Goal: Information Seeking & Learning: Learn about a topic

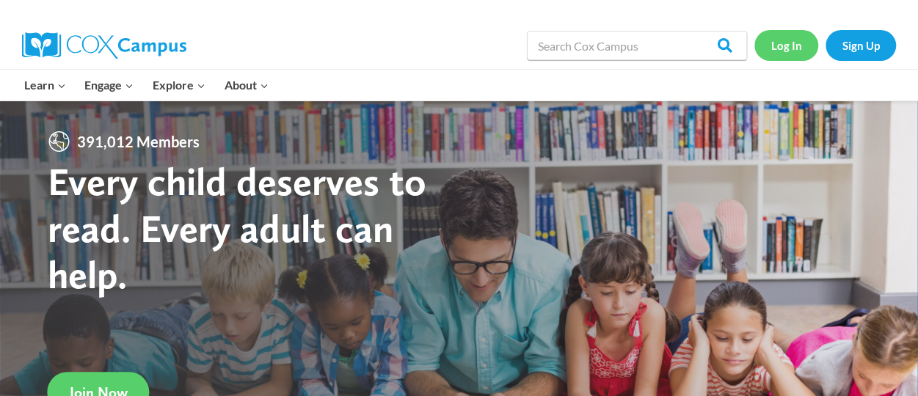
click at [798, 56] on link "Log In" at bounding box center [786, 45] width 64 height 30
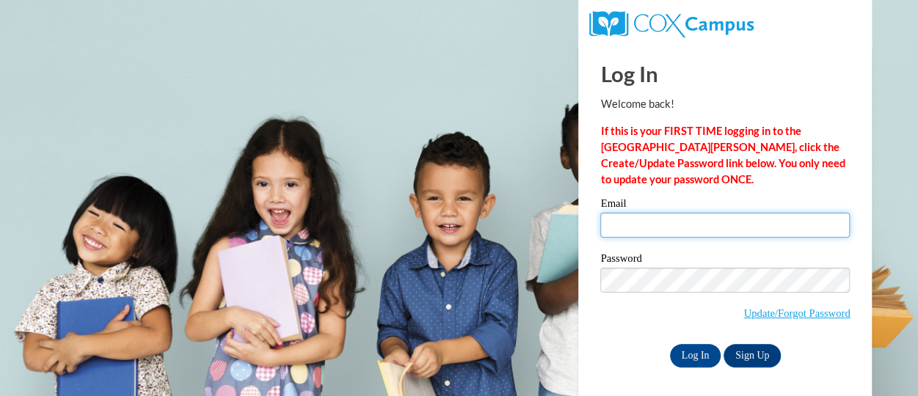
click at [662, 230] on input "Email" at bounding box center [724, 225] width 249 height 25
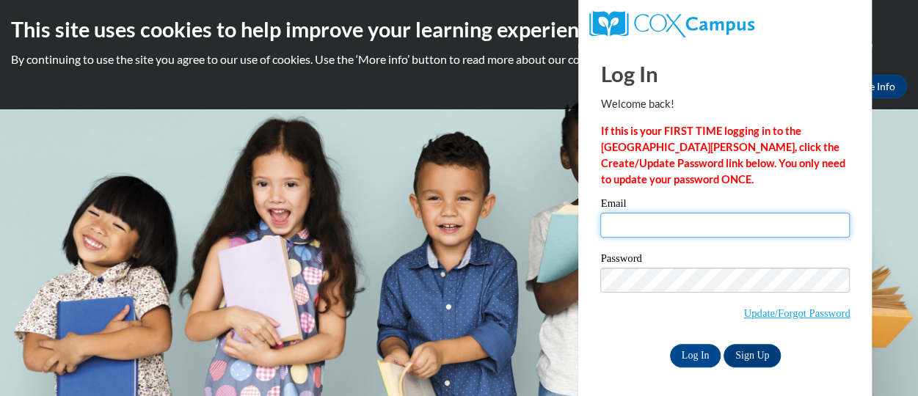
type input "whitaker.lisa.c@muscogee.k12.ga.us"
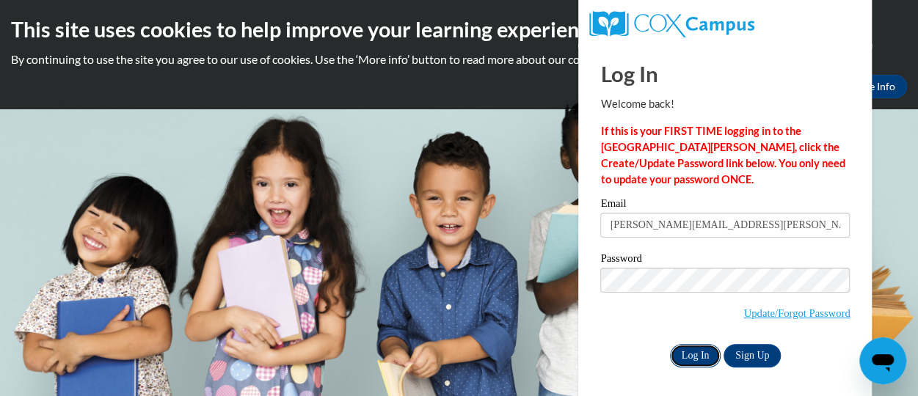
click at [706, 363] on input "Log In" at bounding box center [695, 355] width 51 height 23
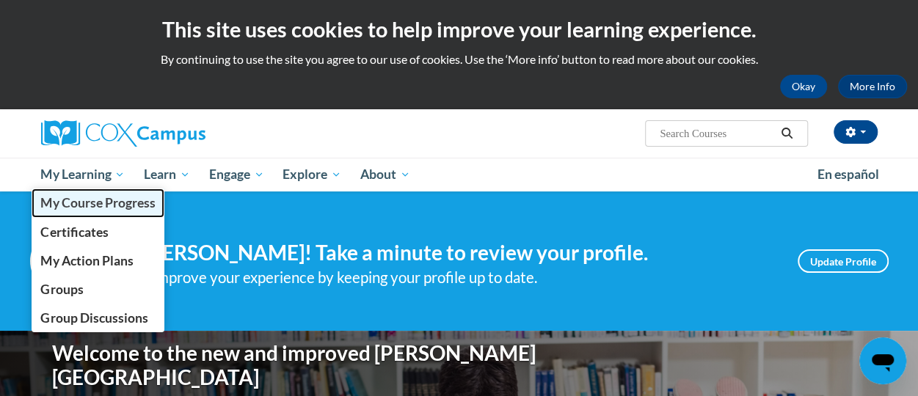
click at [128, 208] on span "My Course Progress" at bounding box center [97, 202] width 114 height 15
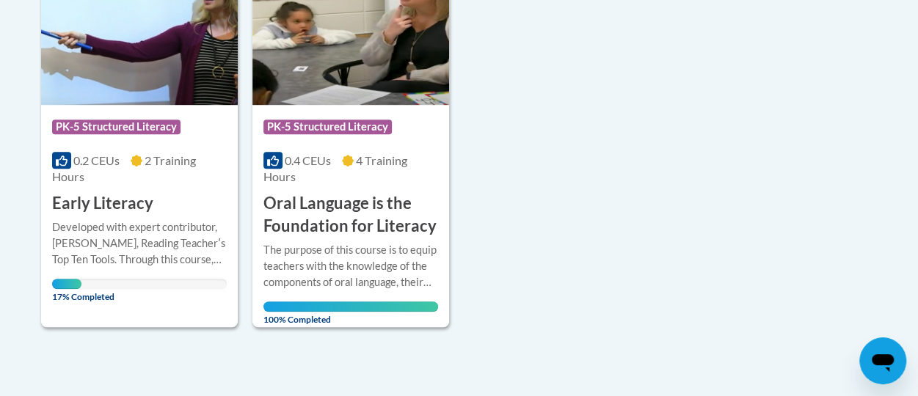
scroll to position [440, 0]
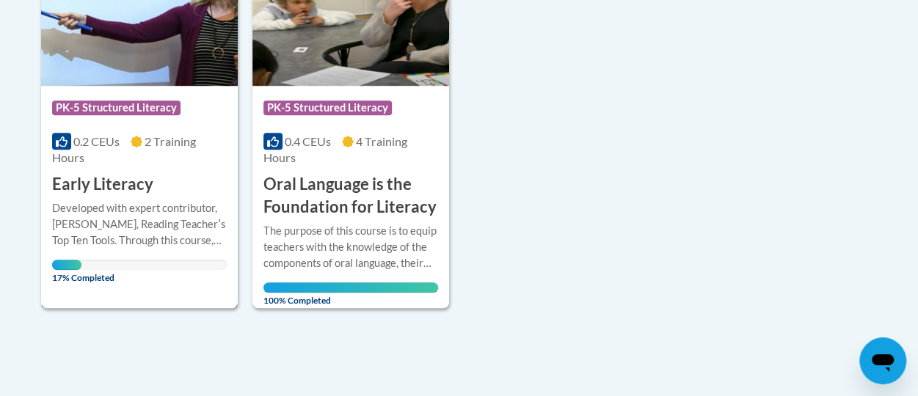
click at [147, 62] on img at bounding box center [139, 11] width 197 height 150
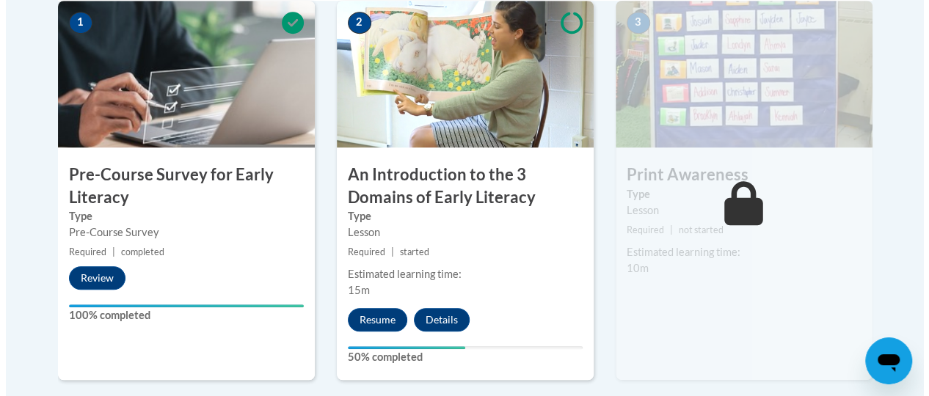
scroll to position [587, 0]
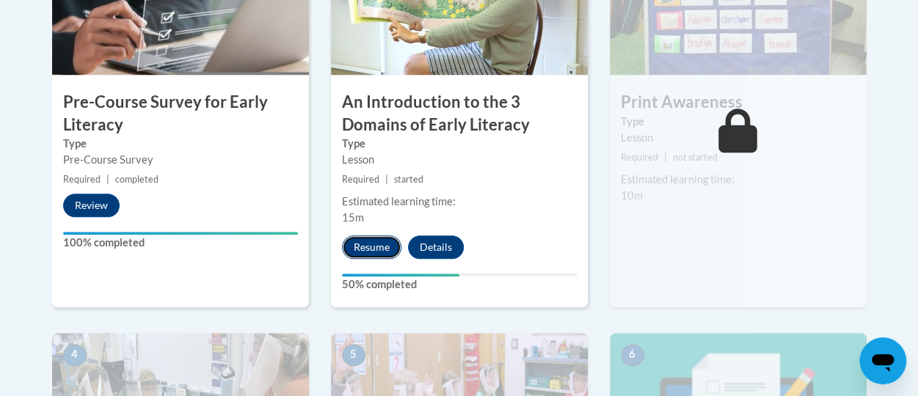
click at [373, 253] on button "Resume" at bounding box center [371, 246] width 59 height 23
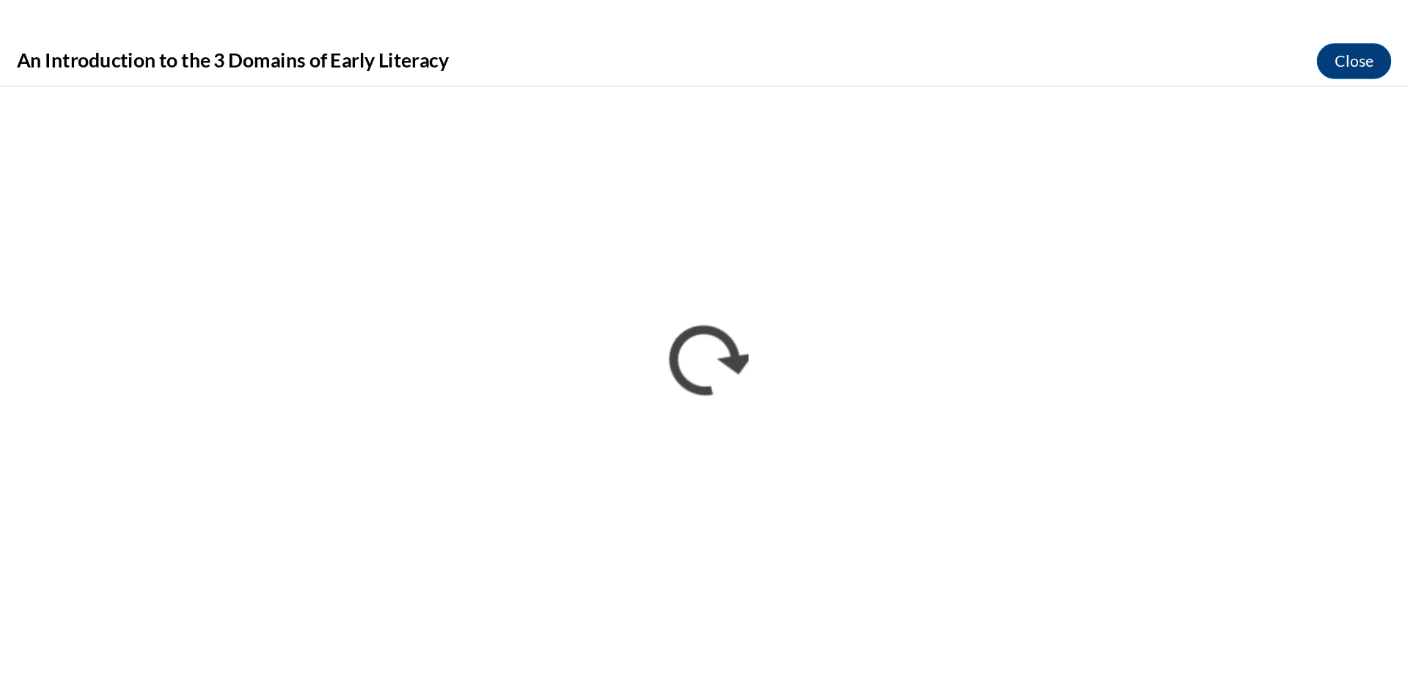
scroll to position [0, 0]
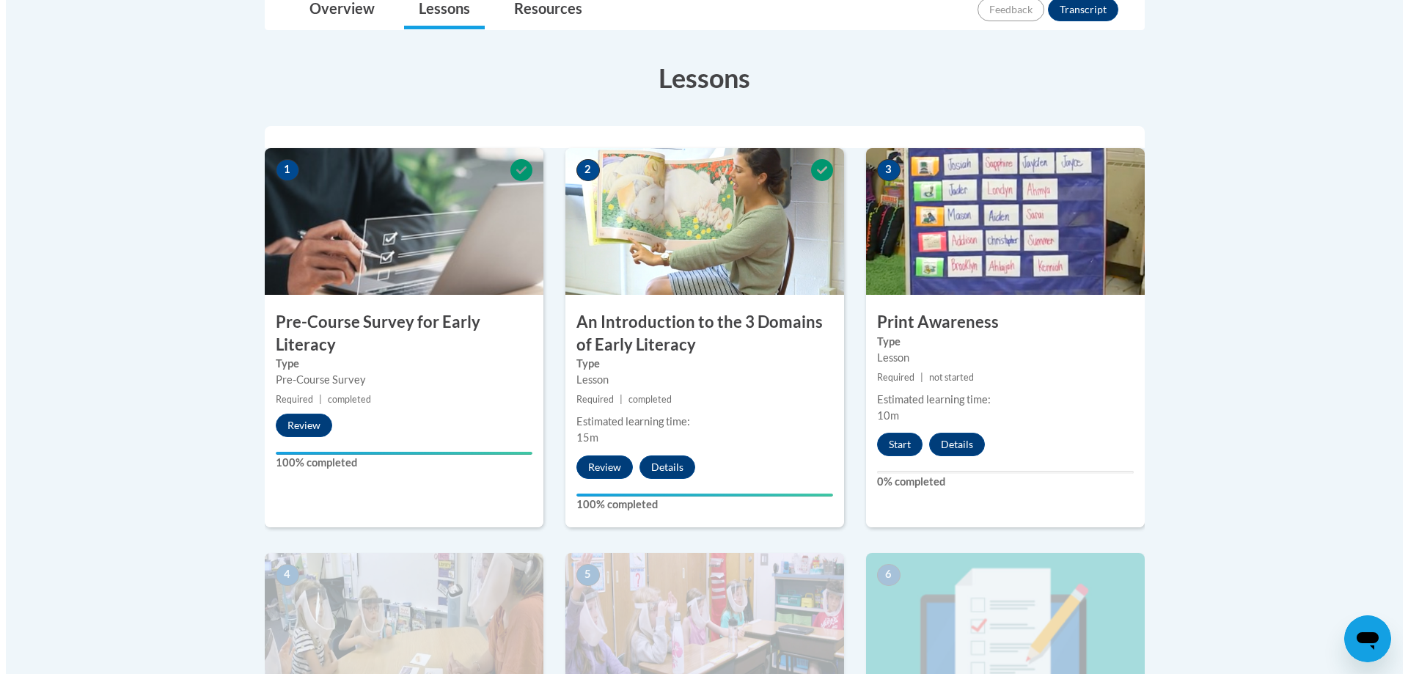
scroll to position [440, 0]
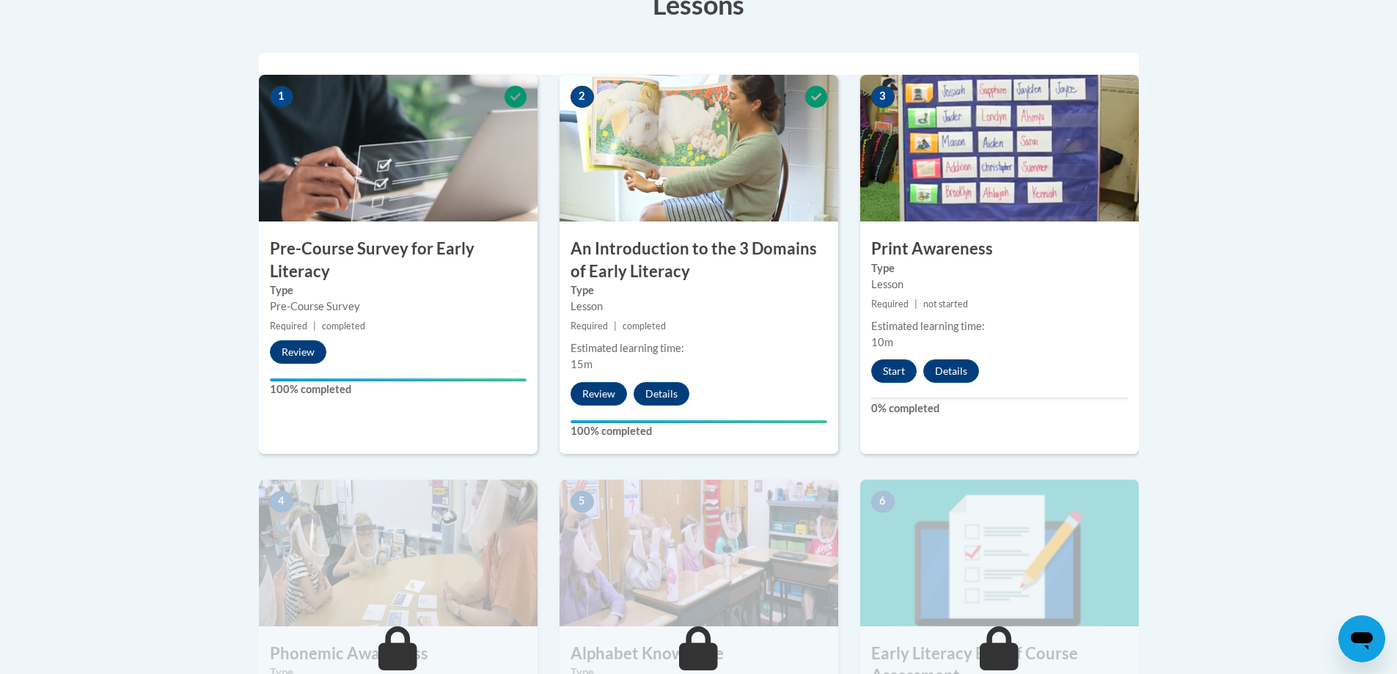
click at [960, 279] on div "Lesson" at bounding box center [999, 285] width 257 height 16
click at [893, 370] on button "Start" at bounding box center [893, 370] width 45 height 23
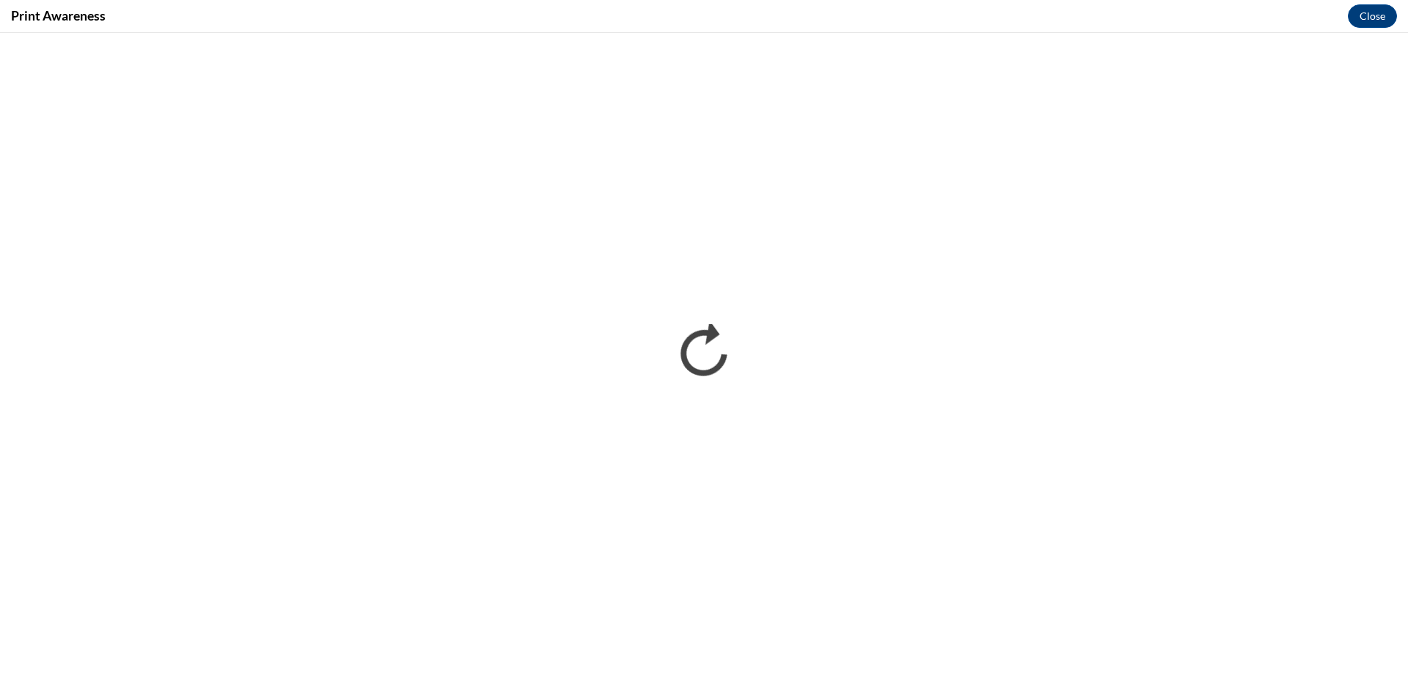
scroll to position [0, 0]
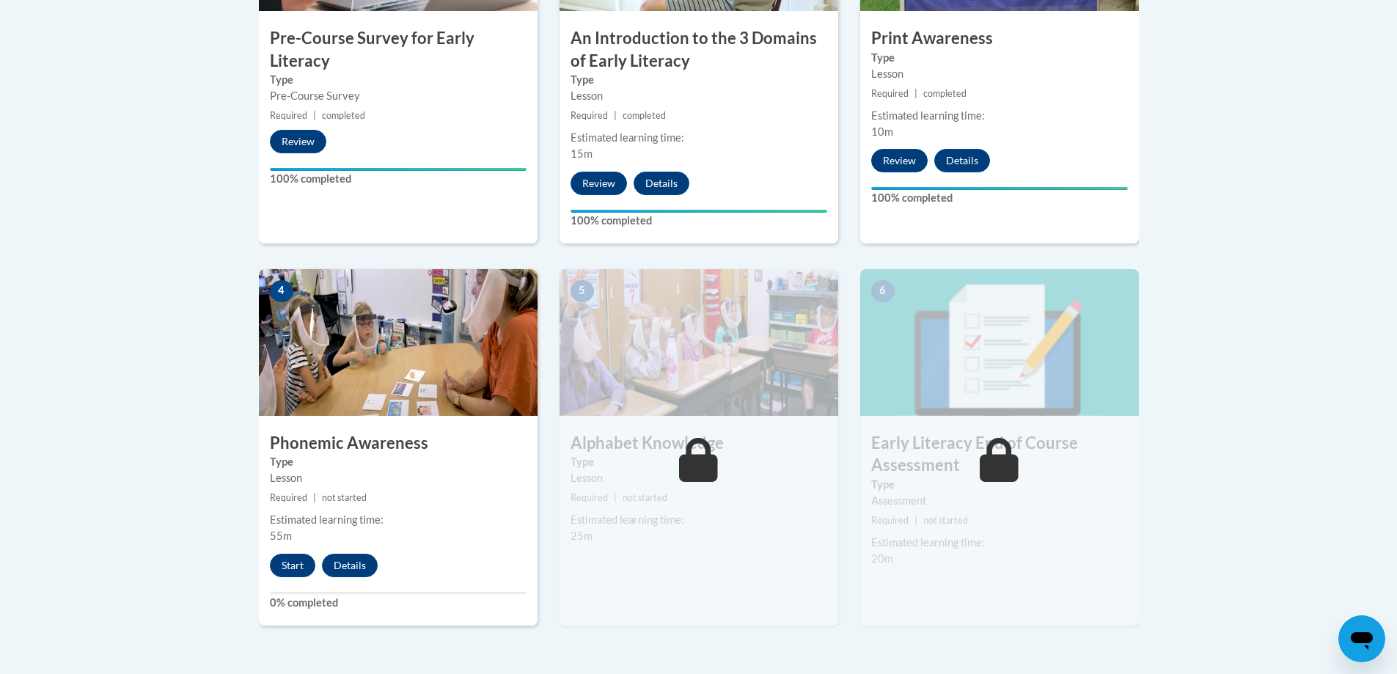
scroll to position [660, 0]
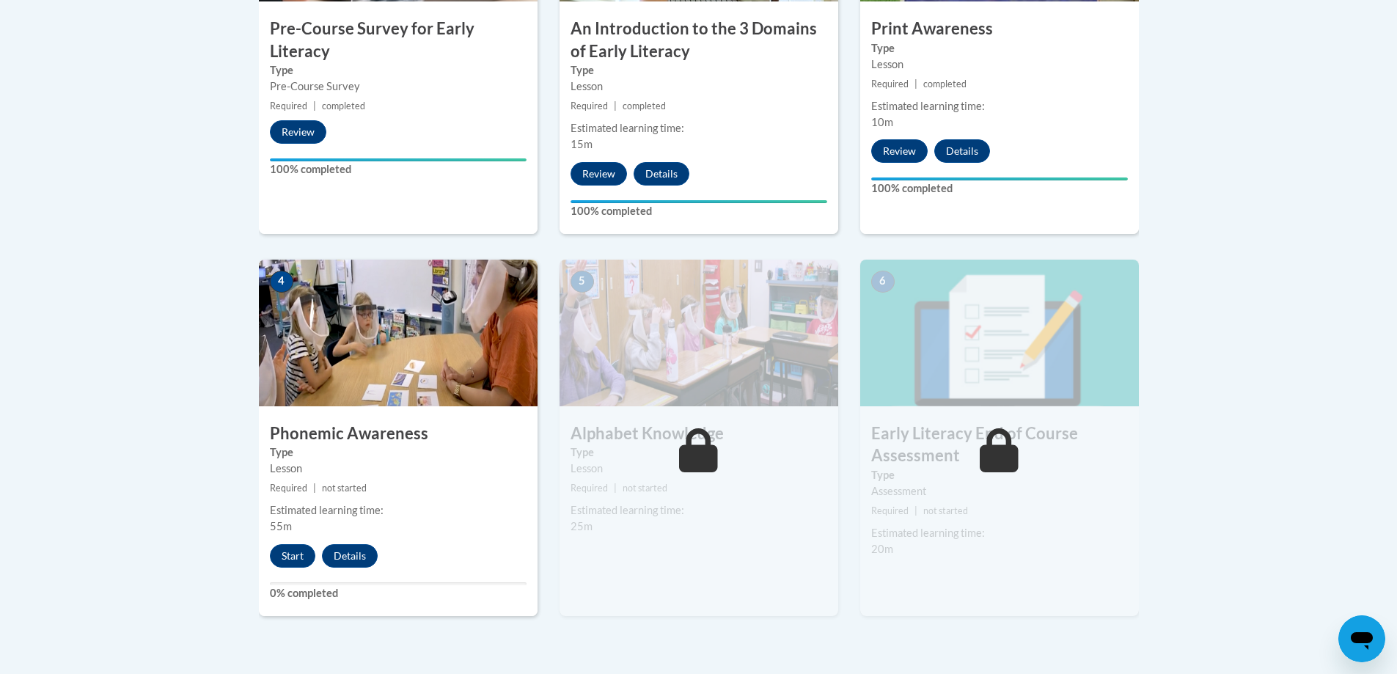
click at [376, 313] on img at bounding box center [398, 333] width 279 height 147
click at [351, 552] on button "Details" at bounding box center [350, 555] width 56 height 23
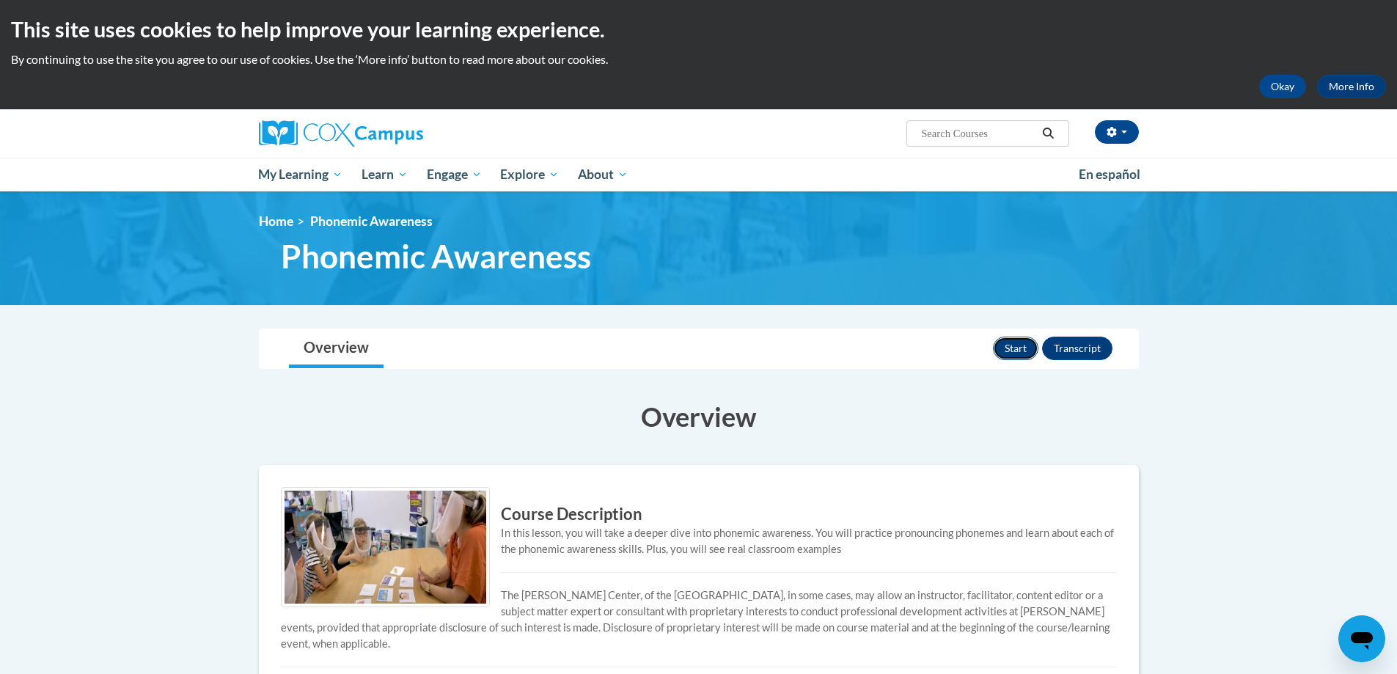
click at [996, 340] on button "Start" at bounding box center [1015, 348] width 45 height 23
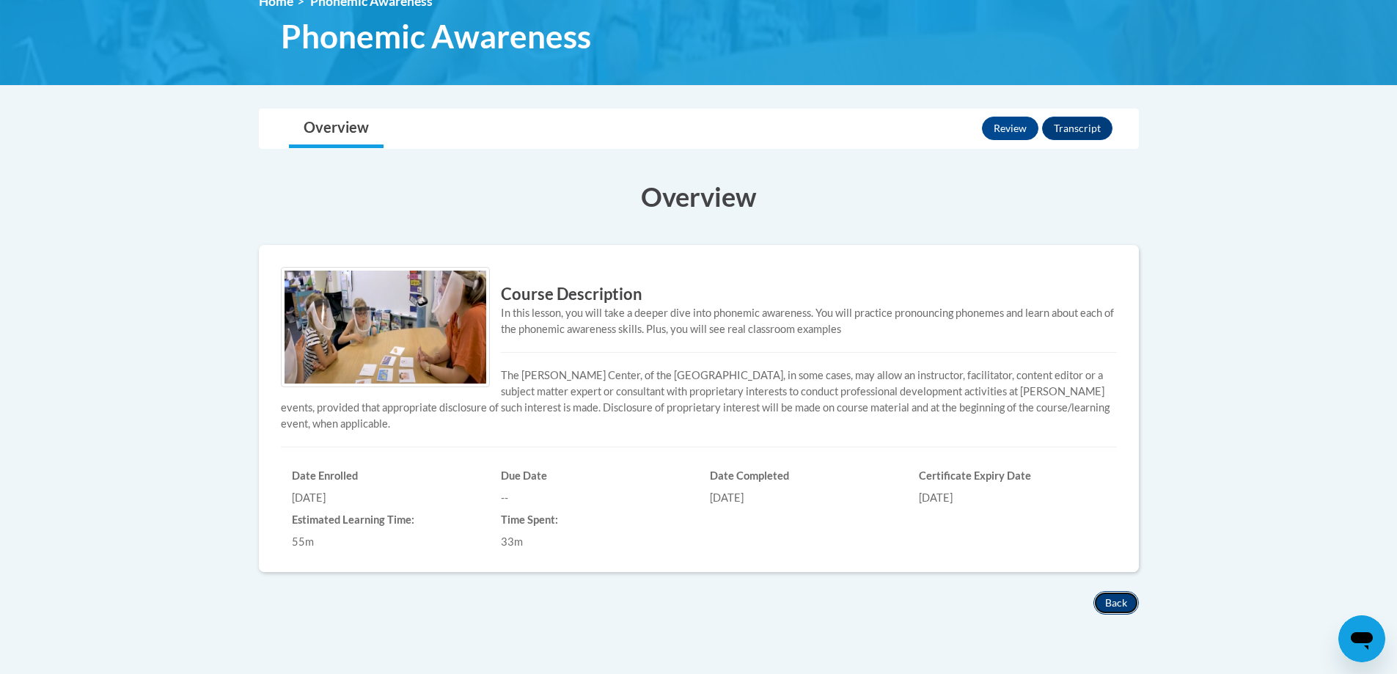
click at [1108, 609] on button "Back" at bounding box center [1116, 602] width 45 height 23
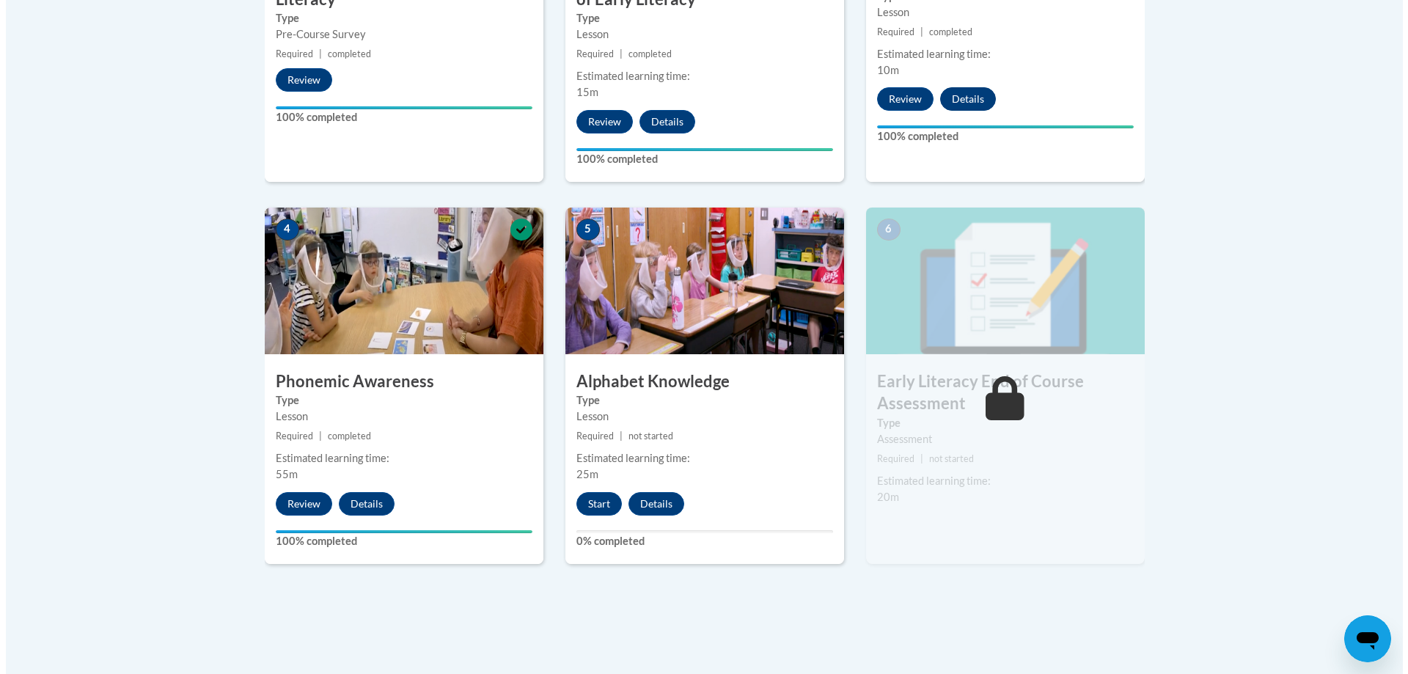
scroll to position [733, 0]
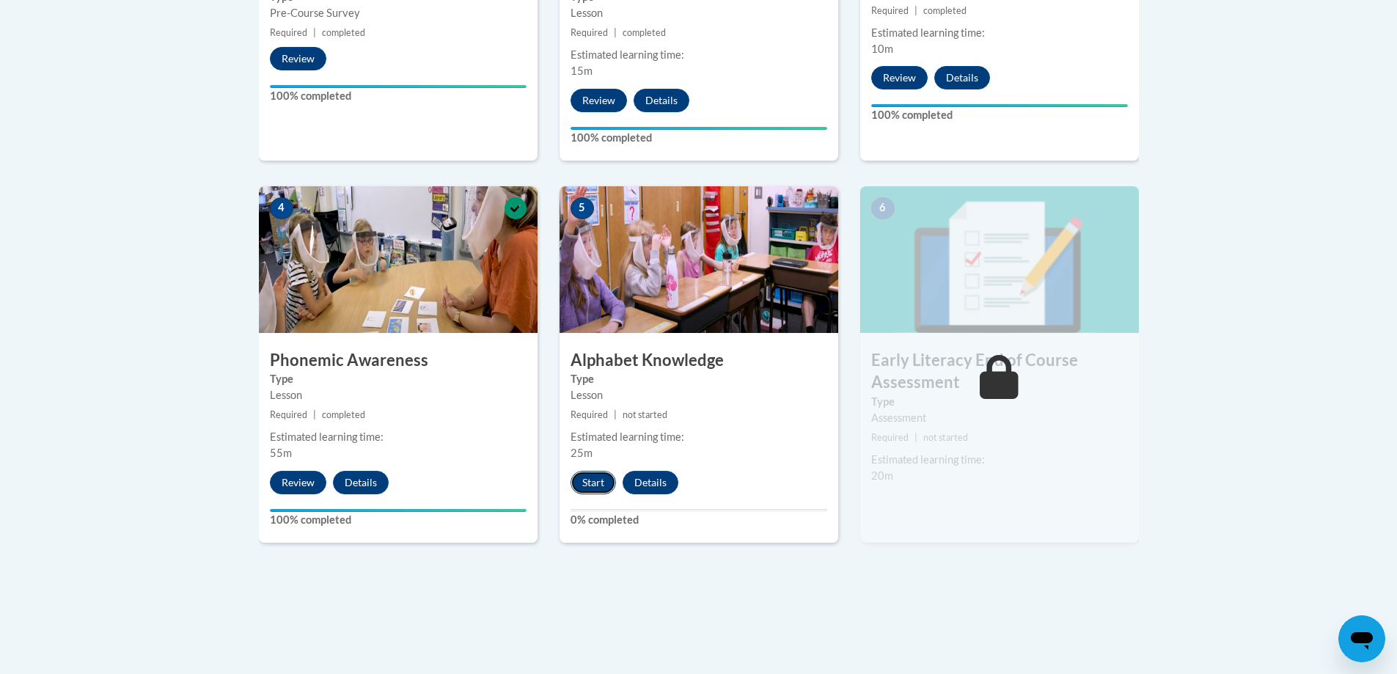
click at [607, 476] on button "Start" at bounding box center [593, 482] width 45 height 23
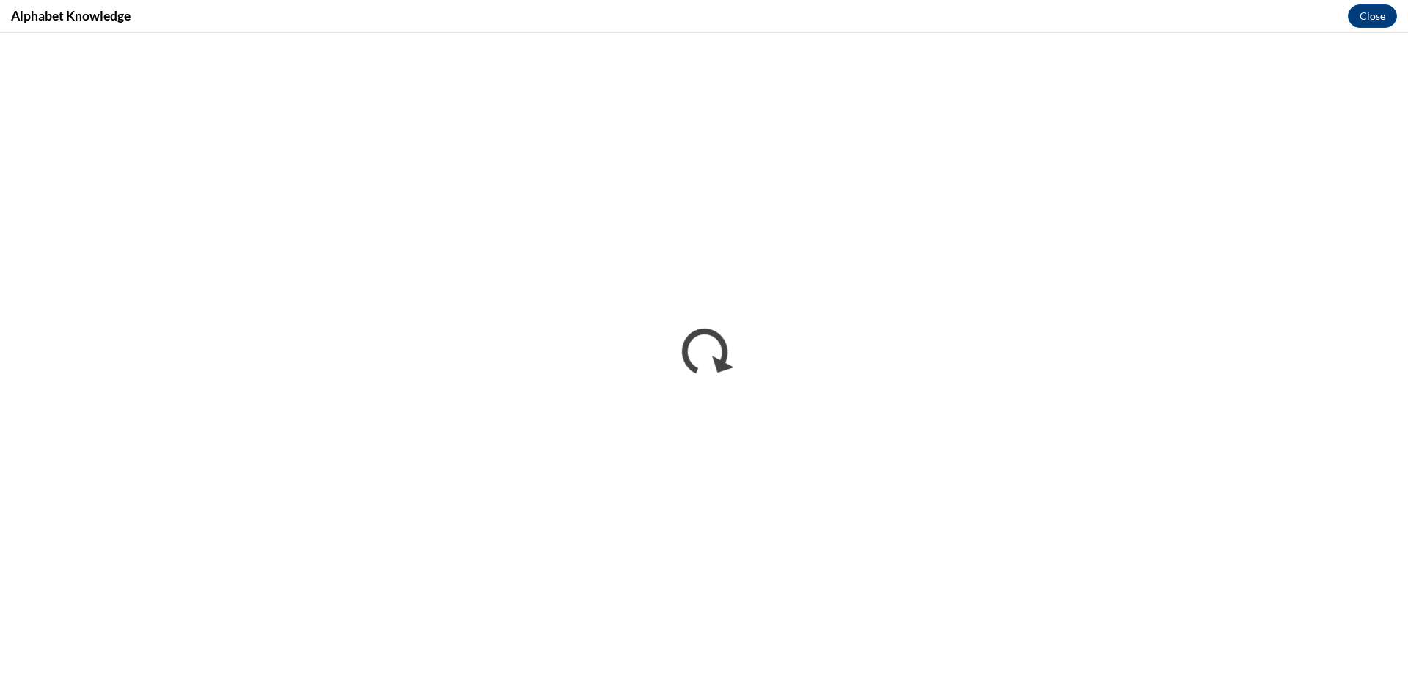
scroll to position [0, 0]
